Goal: Browse casually

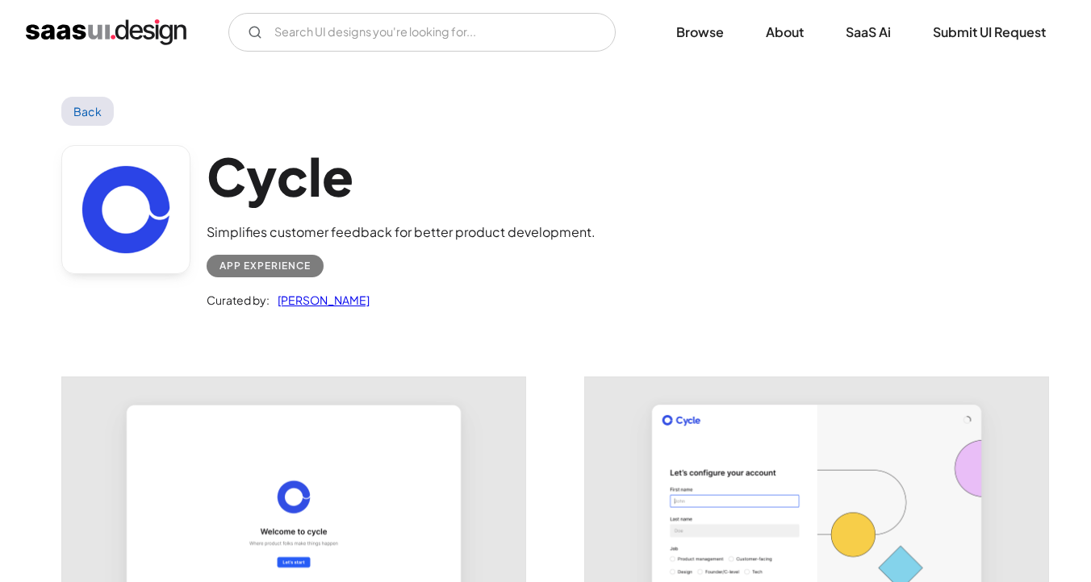
click at [103, 28] on img "home" at bounding box center [106, 32] width 161 height 26
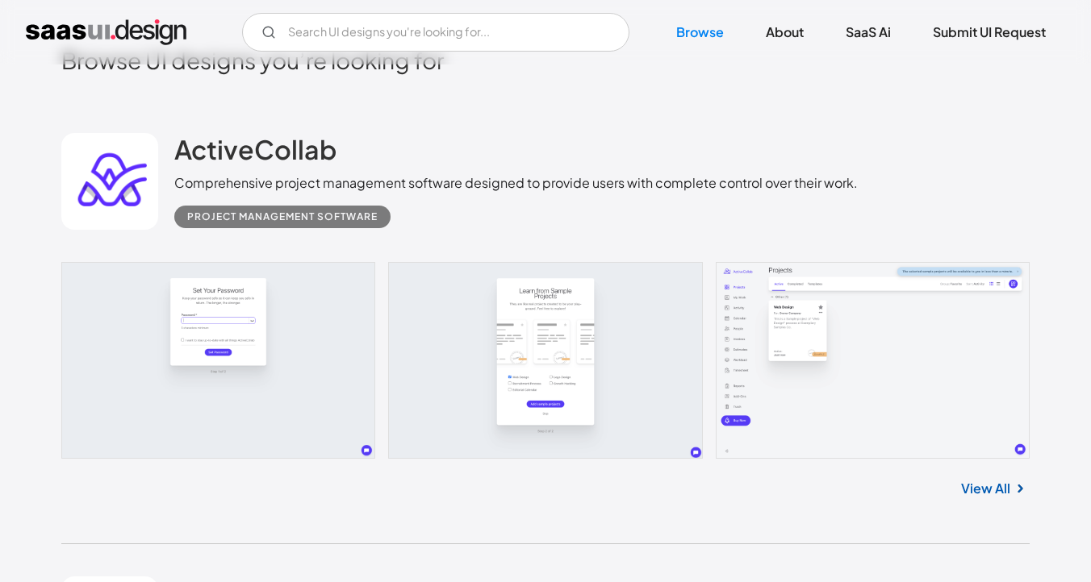
scroll to position [373, 0]
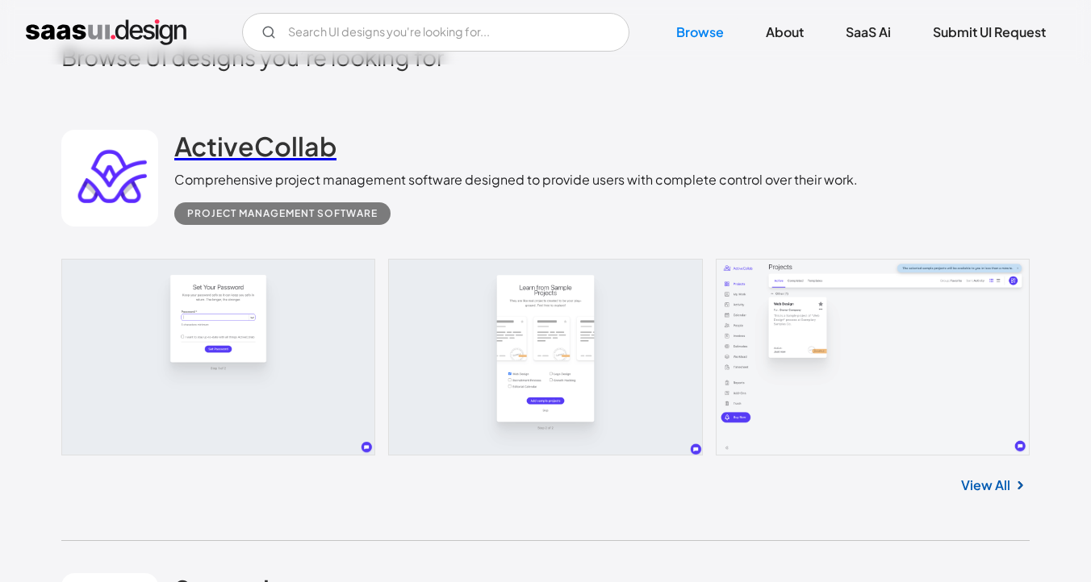
click at [234, 148] on h2 "ActiveCollab" at bounding box center [255, 146] width 162 height 32
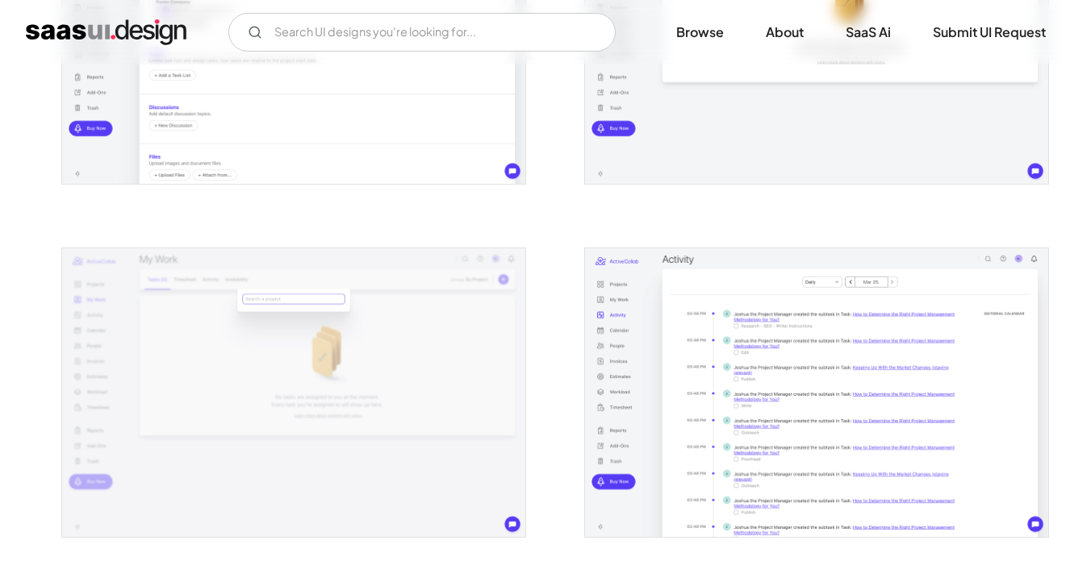
scroll to position [1217, 0]
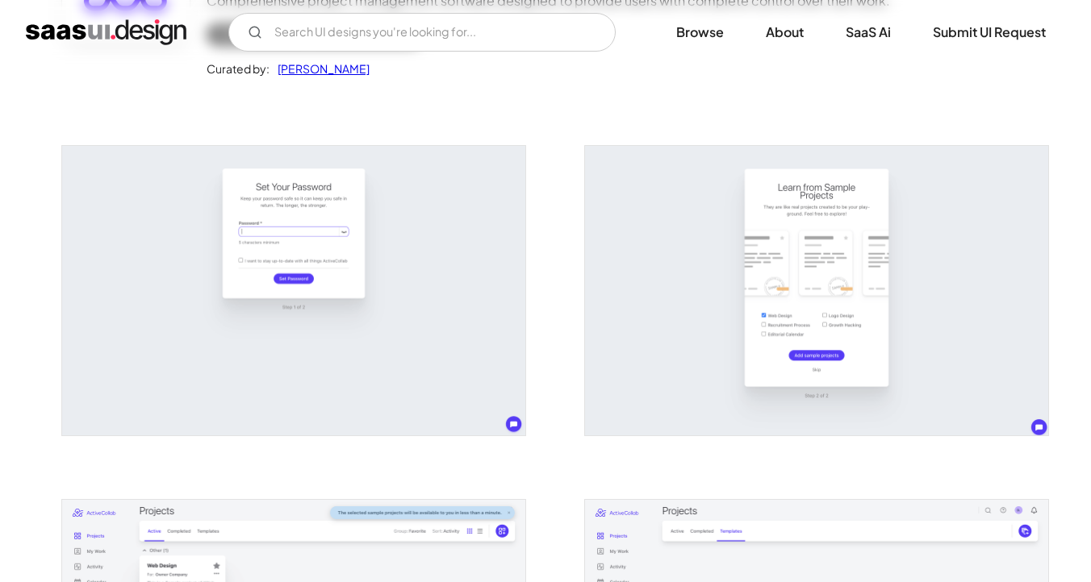
scroll to position [235, 0]
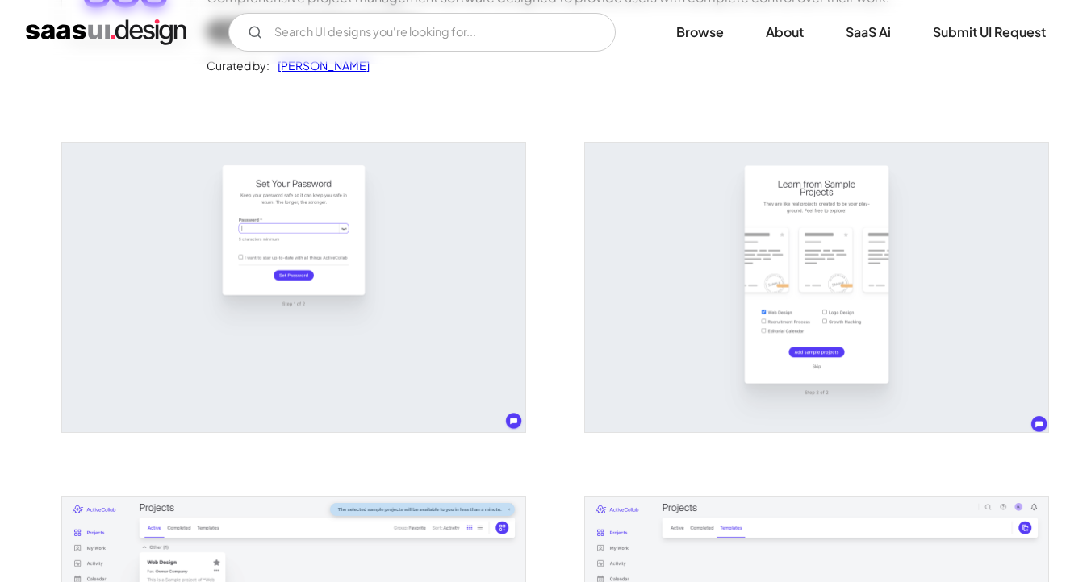
click at [400, 278] on img "open lightbox" at bounding box center [293, 288] width 463 height 290
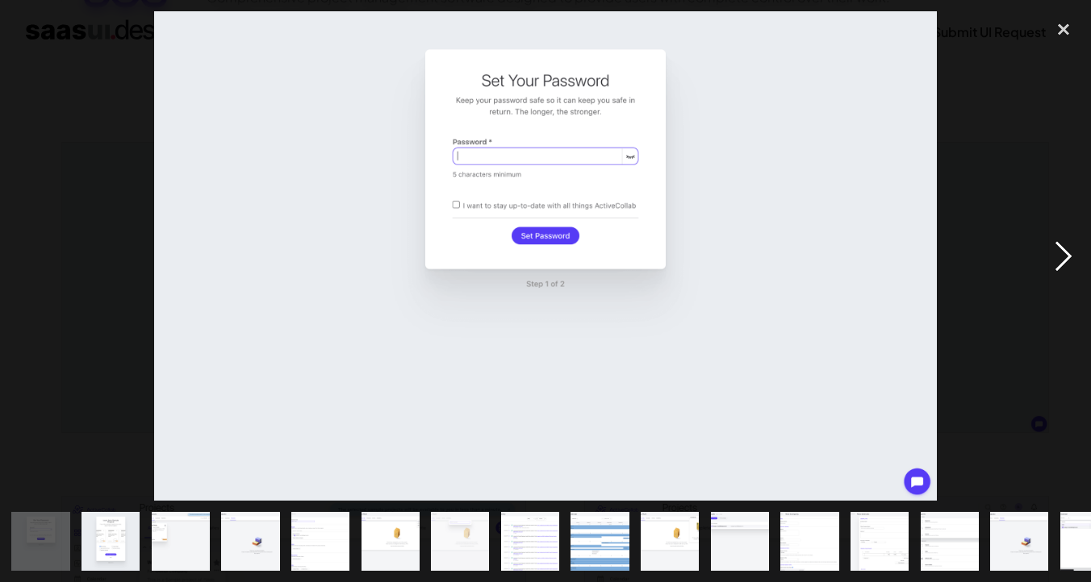
click at [1064, 268] on div "next image" at bounding box center [1063, 255] width 55 height 489
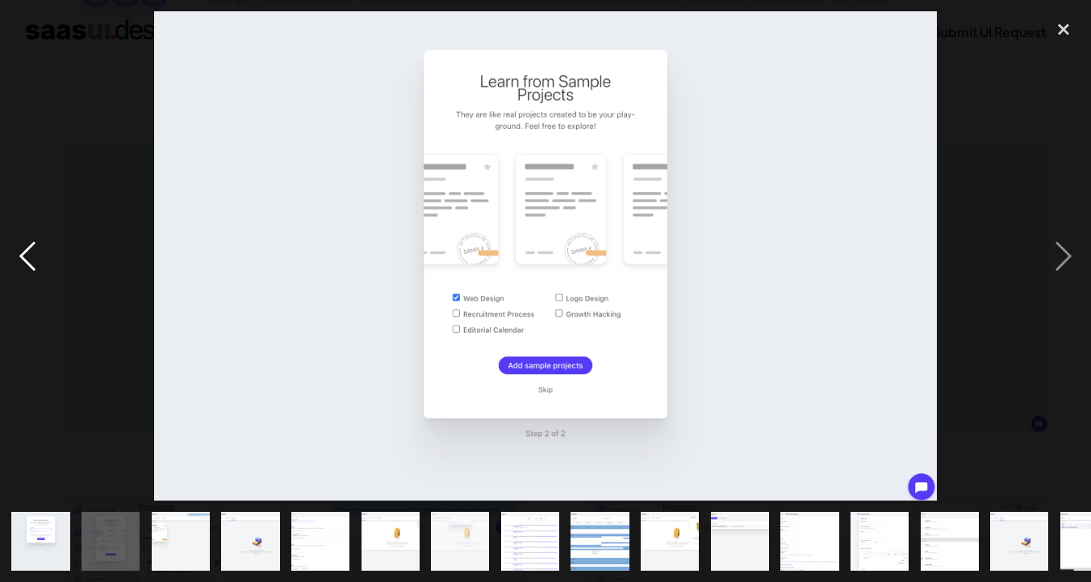
click at [24, 254] on div "previous image" at bounding box center [27, 255] width 55 height 489
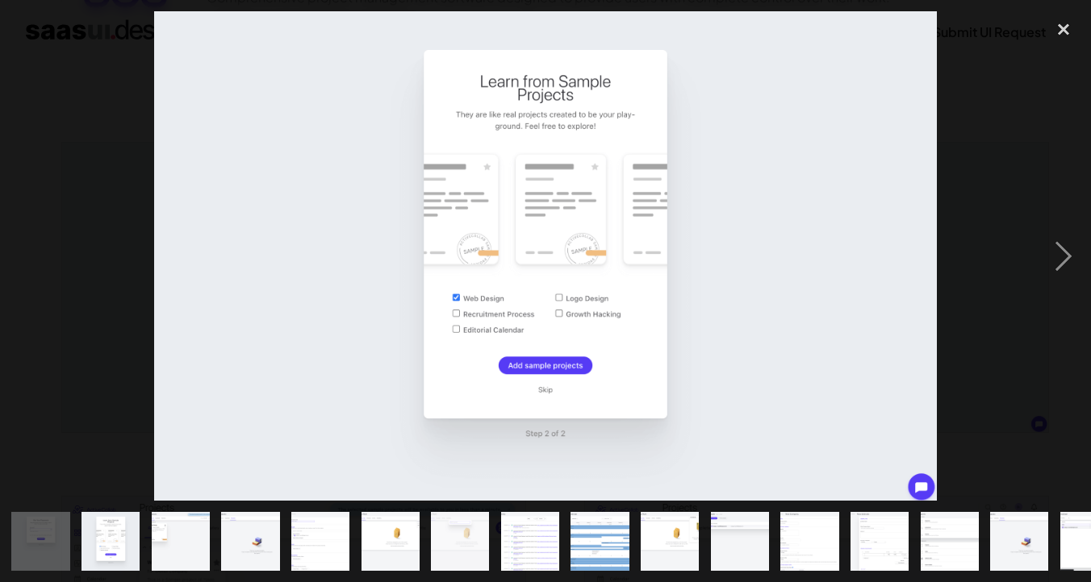
click at [24, 254] on div "previous image" at bounding box center [27, 255] width 55 height 489
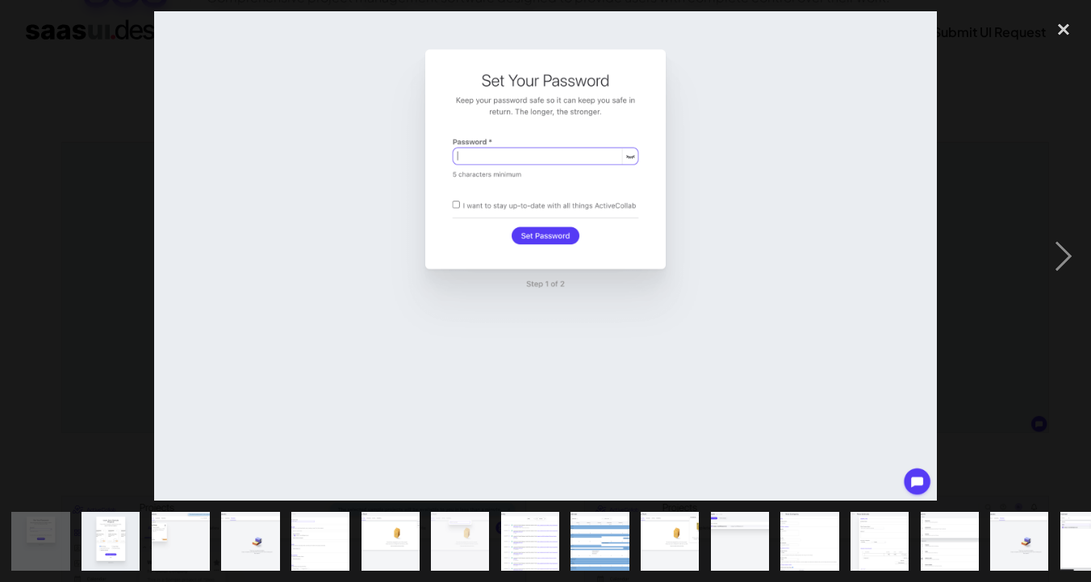
click at [24, 254] on div "previous image" at bounding box center [27, 255] width 55 height 489
click at [1071, 29] on div "close lightbox" at bounding box center [1063, 28] width 55 height 35
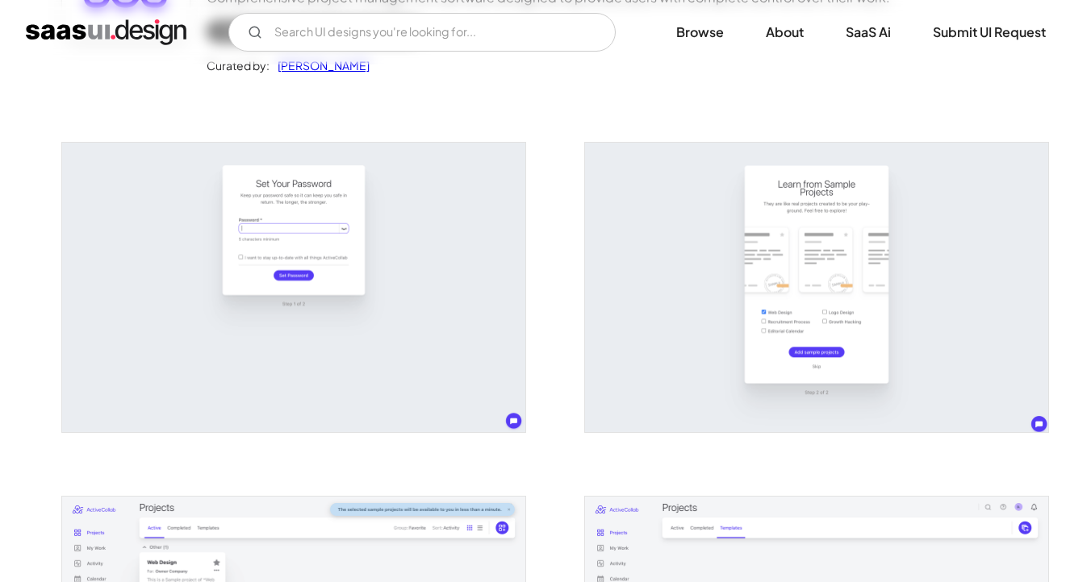
click at [439, 273] on img "open lightbox" at bounding box center [293, 288] width 463 height 290
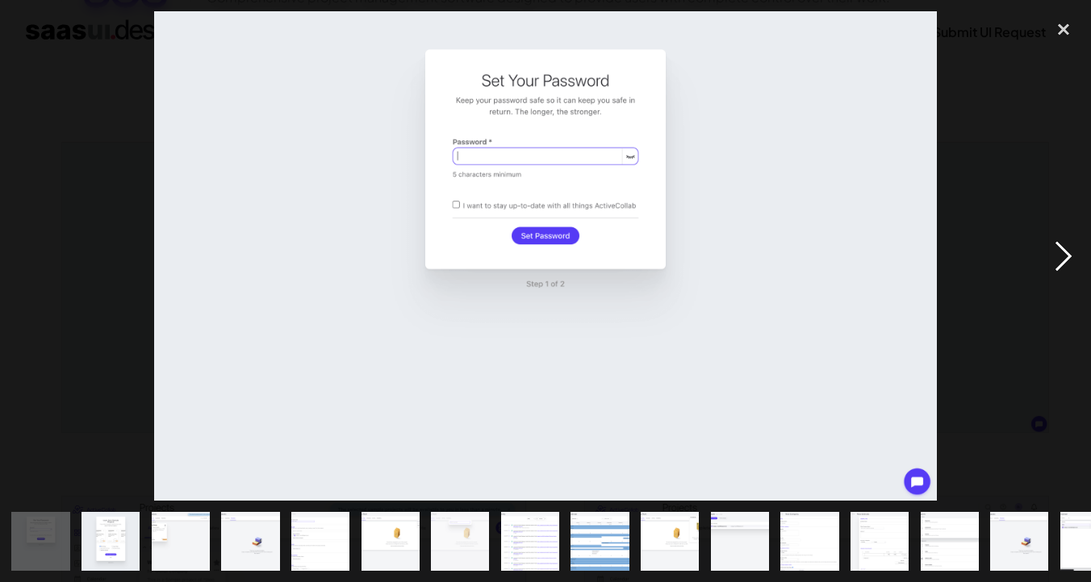
click at [1056, 267] on div "next image" at bounding box center [1063, 255] width 55 height 489
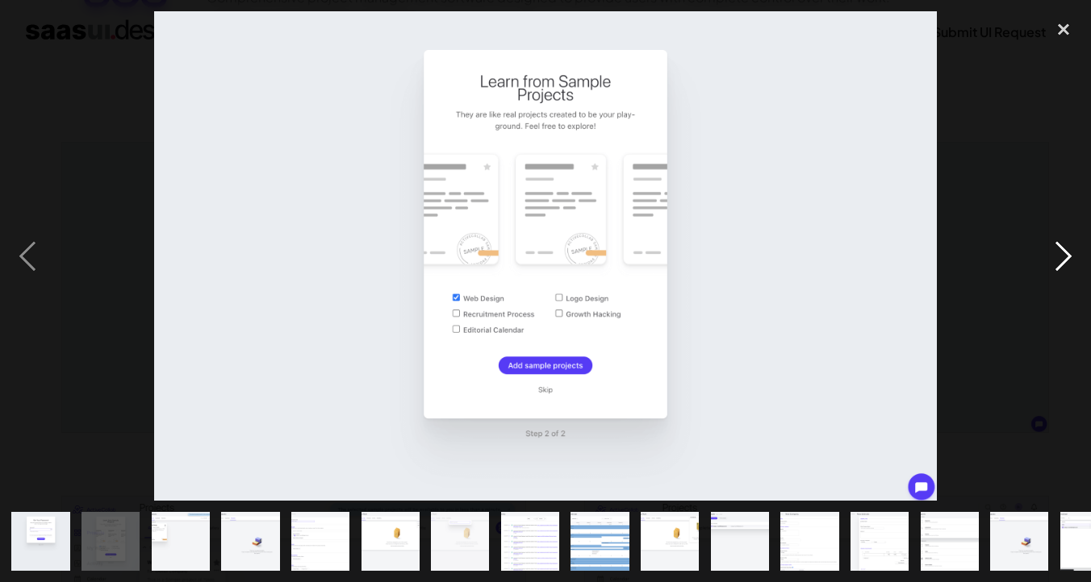
click at [1067, 240] on div "next image" at bounding box center [1063, 255] width 55 height 489
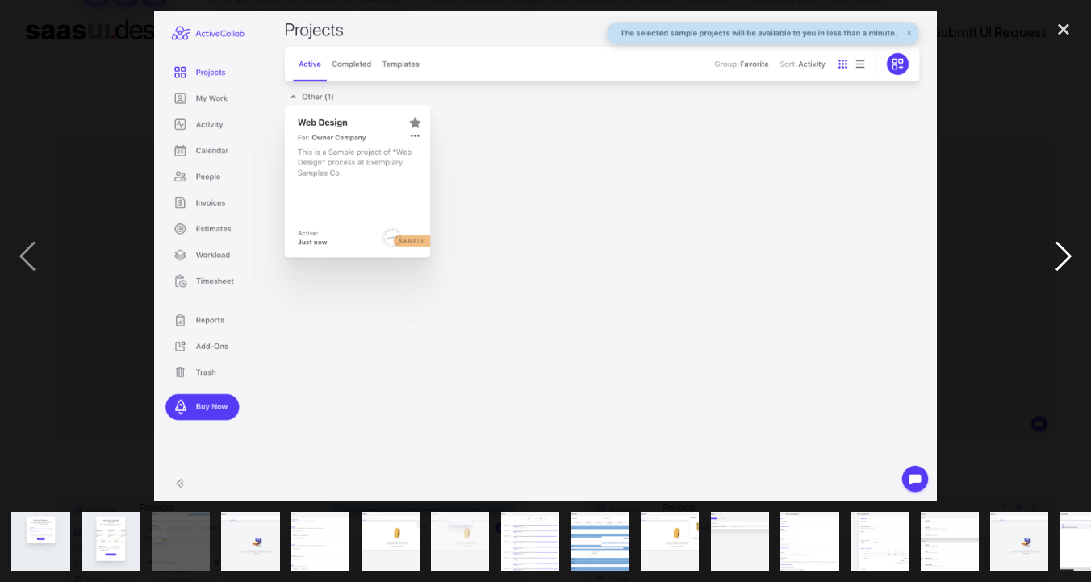
click at [1067, 240] on div "next image" at bounding box center [1063, 255] width 55 height 489
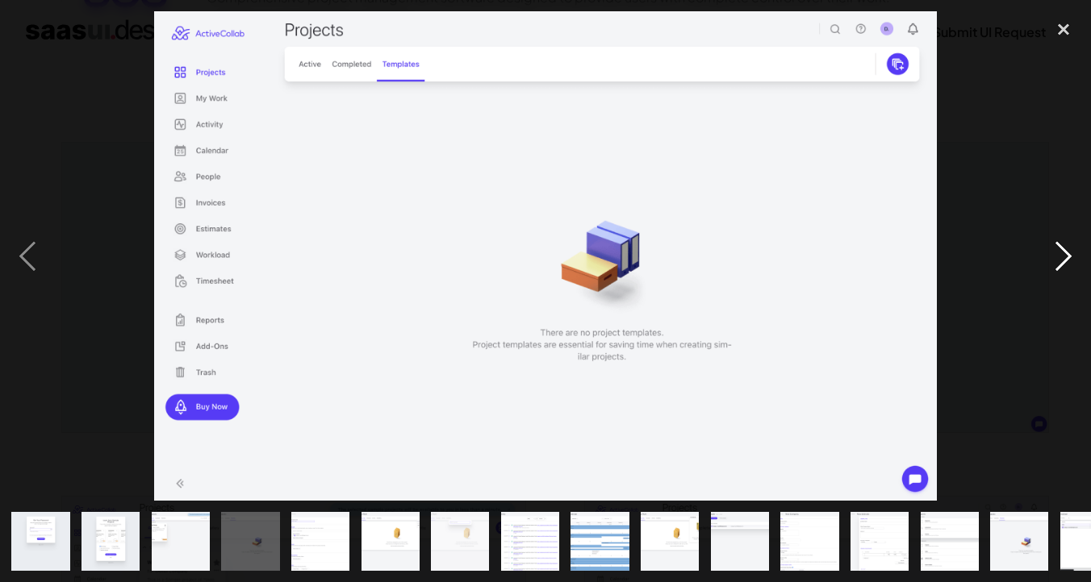
click at [1067, 240] on div "next image" at bounding box center [1063, 255] width 55 height 489
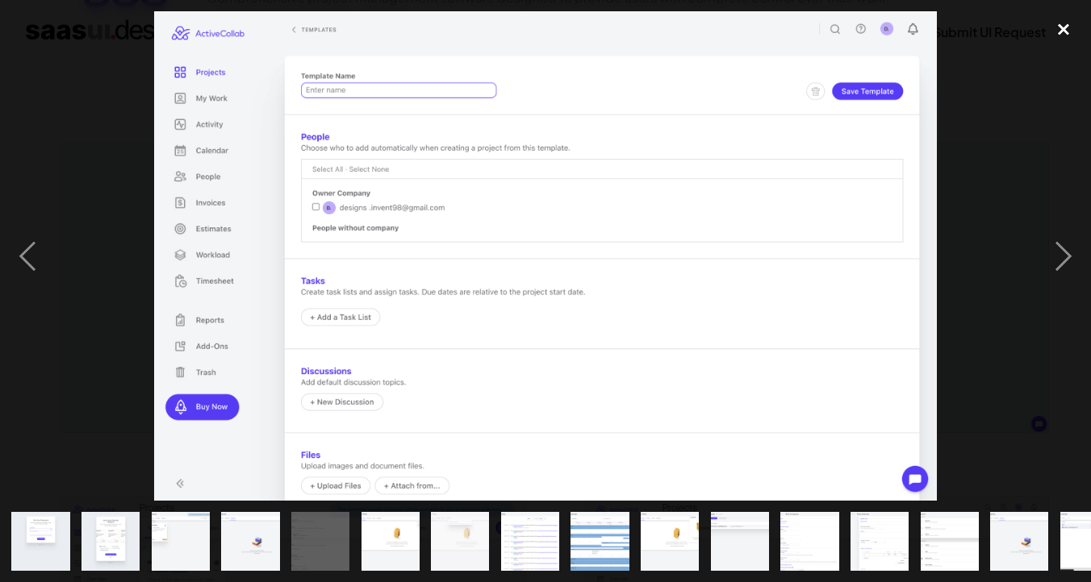
click at [1065, 27] on div "close lightbox" at bounding box center [1063, 28] width 55 height 35
